Goal: Find specific page/section: Find specific page/section

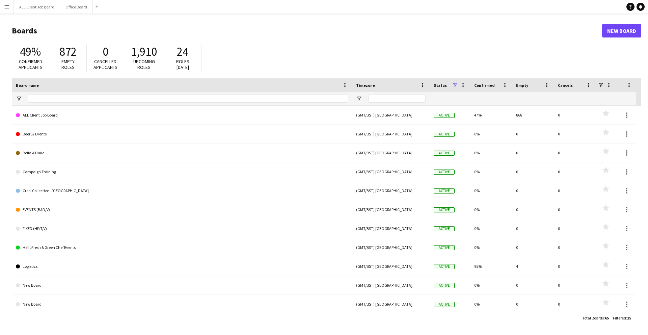
click at [3, 6] on button "Menu" at bounding box center [7, 7] width 14 height 14
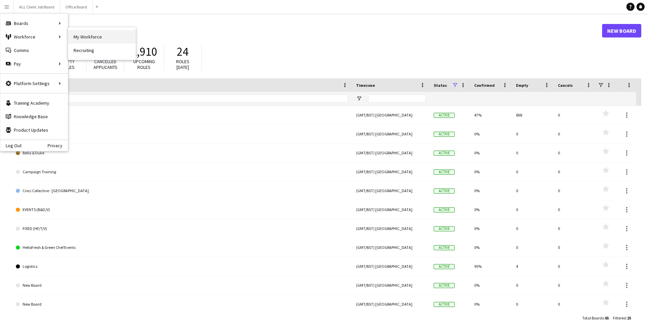
click at [87, 34] on link "My Workforce" at bounding box center [102, 37] width 68 height 14
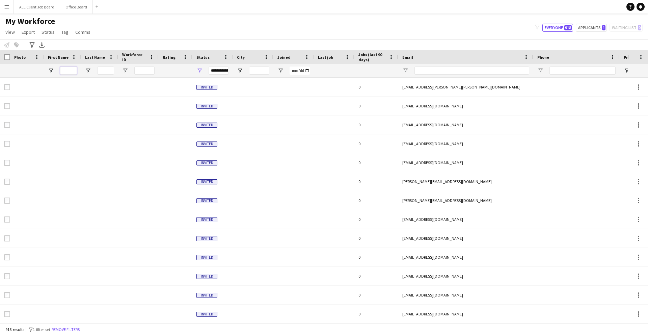
click at [70, 67] on input "First Name Filter Input" at bounding box center [68, 71] width 17 height 8
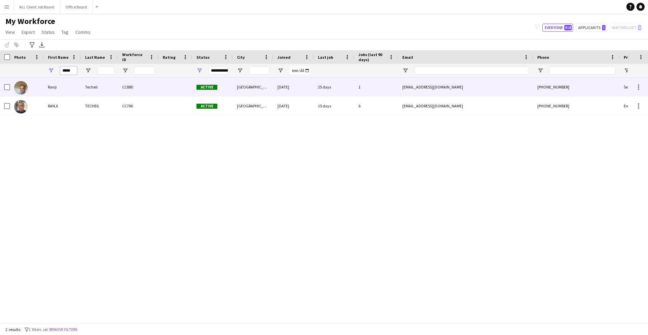
type input "*****"
drag, startPoint x: 109, startPoint y: 86, endPoint x: 106, endPoint y: 89, distance: 4.1
click at [109, 86] on div "Techeil" at bounding box center [99, 87] width 37 height 19
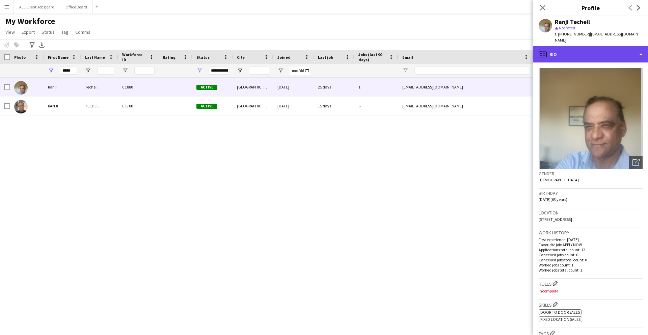
click at [580, 50] on div "profile Bio" at bounding box center [591, 54] width 115 height 16
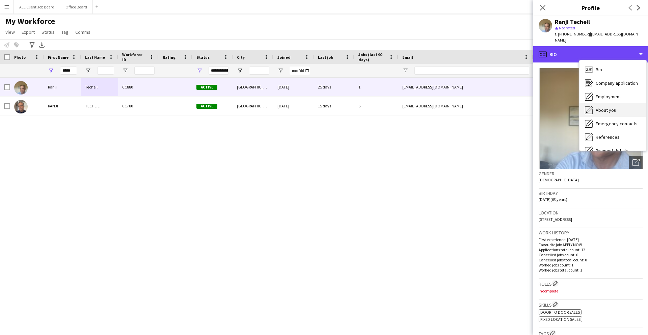
scroll to position [77, 0]
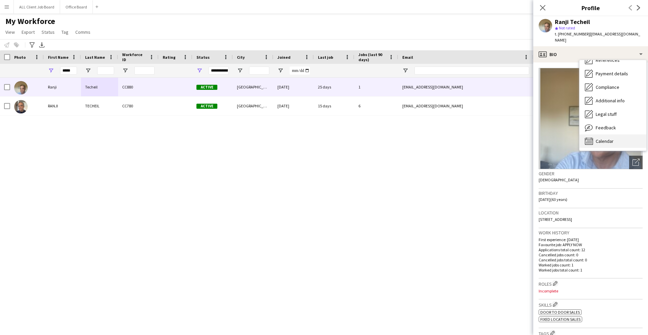
click at [607, 138] on span "Calendar" at bounding box center [605, 141] width 18 height 6
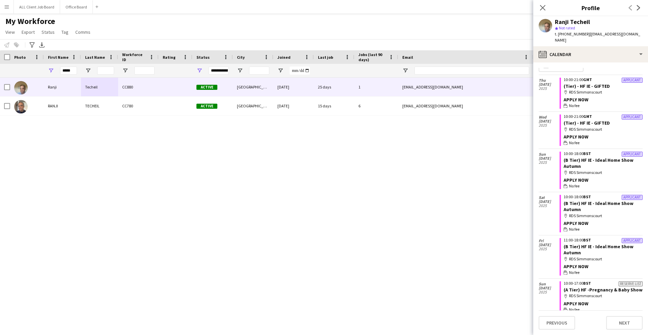
scroll to position [0, 0]
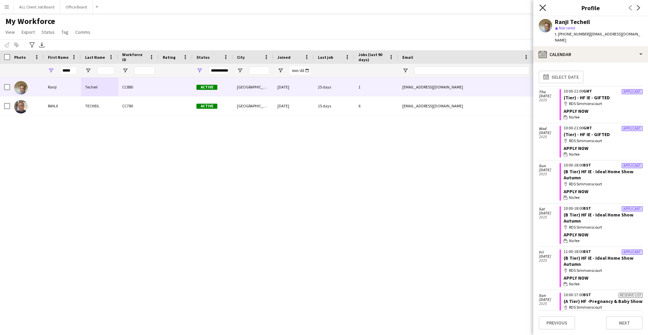
click at [545, 9] on icon "Close pop-in" at bounding box center [543, 7] width 6 height 6
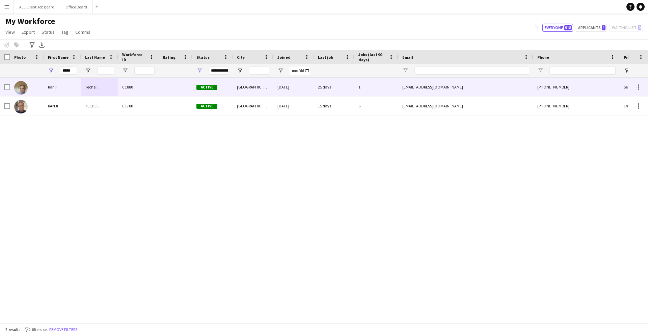
click at [52, 91] on div "Ranji" at bounding box center [62, 87] width 37 height 19
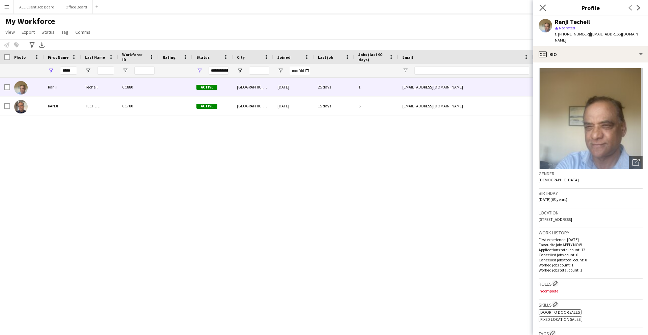
click at [540, 11] on app-icon "Close pop-in" at bounding box center [543, 8] width 10 height 10
